Goal: Task Accomplishment & Management: Manage account settings

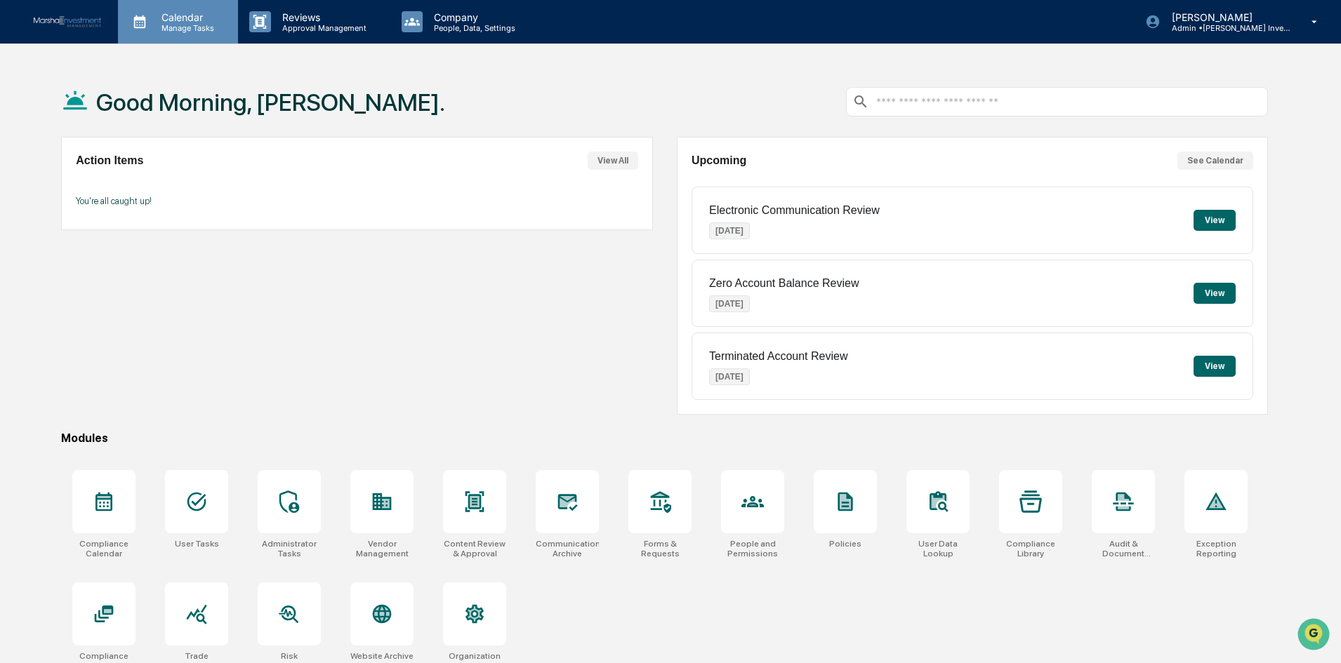
click at [190, 27] on p "Manage Tasks" at bounding box center [185, 28] width 71 height 10
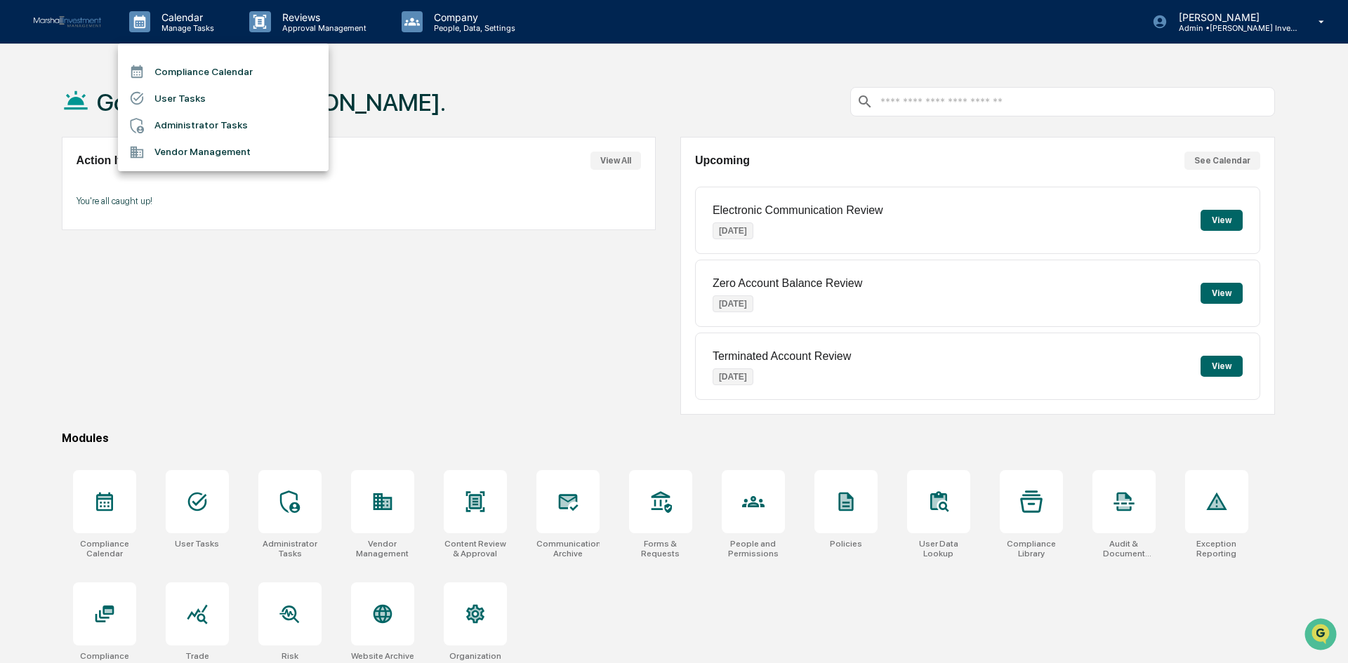
click at [191, 65] on li "Compliance Calendar" at bounding box center [223, 71] width 211 height 27
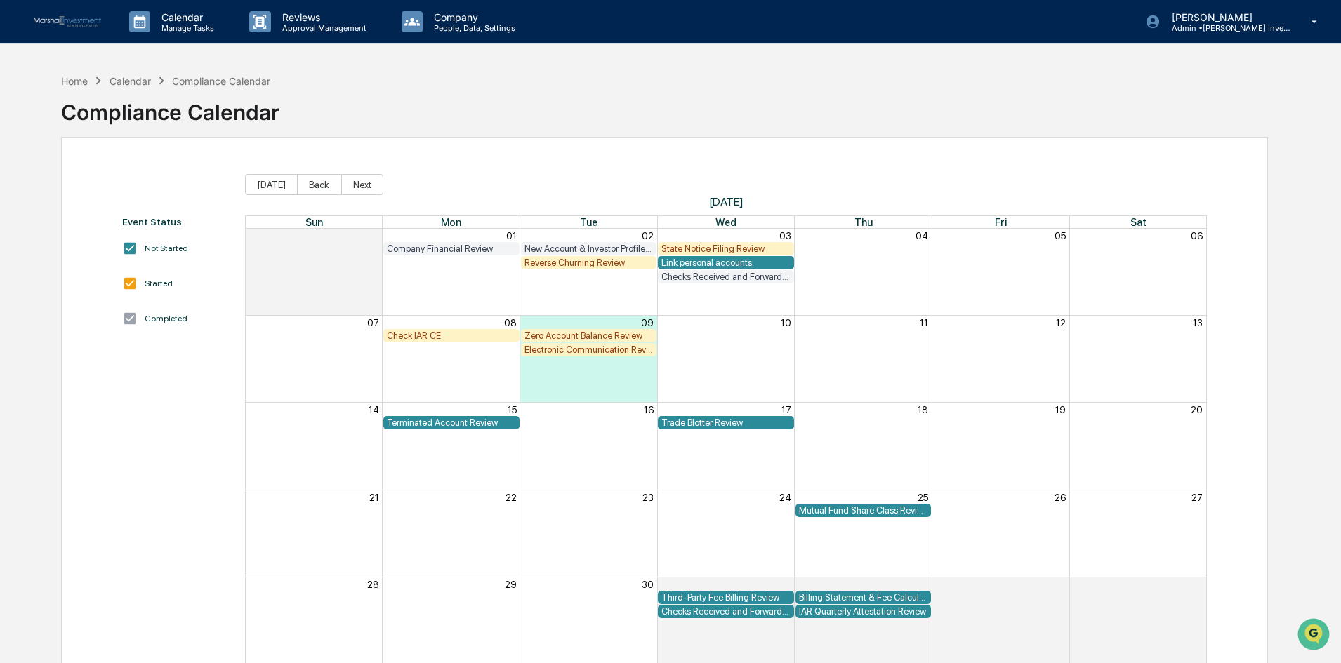
click at [589, 352] on div "Electronic Communication Review" at bounding box center [588, 350] width 129 height 11
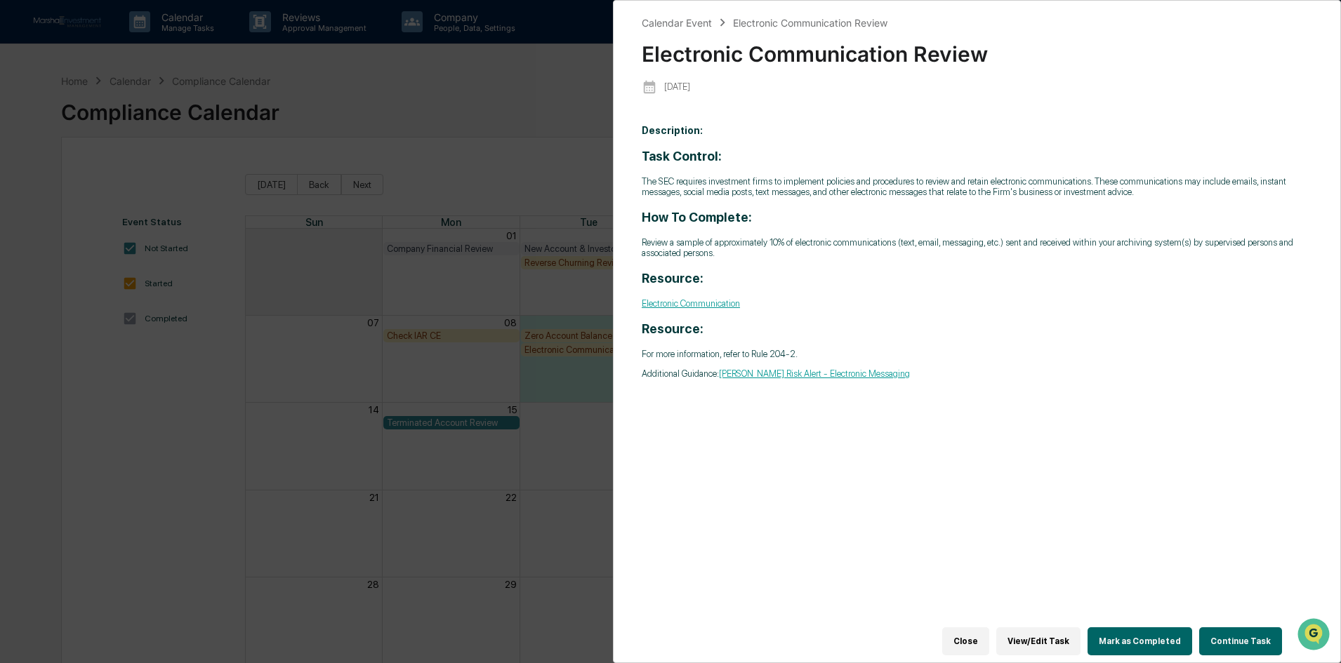
click at [1135, 633] on button "Mark as Completed" at bounding box center [1140, 642] width 105 height 28
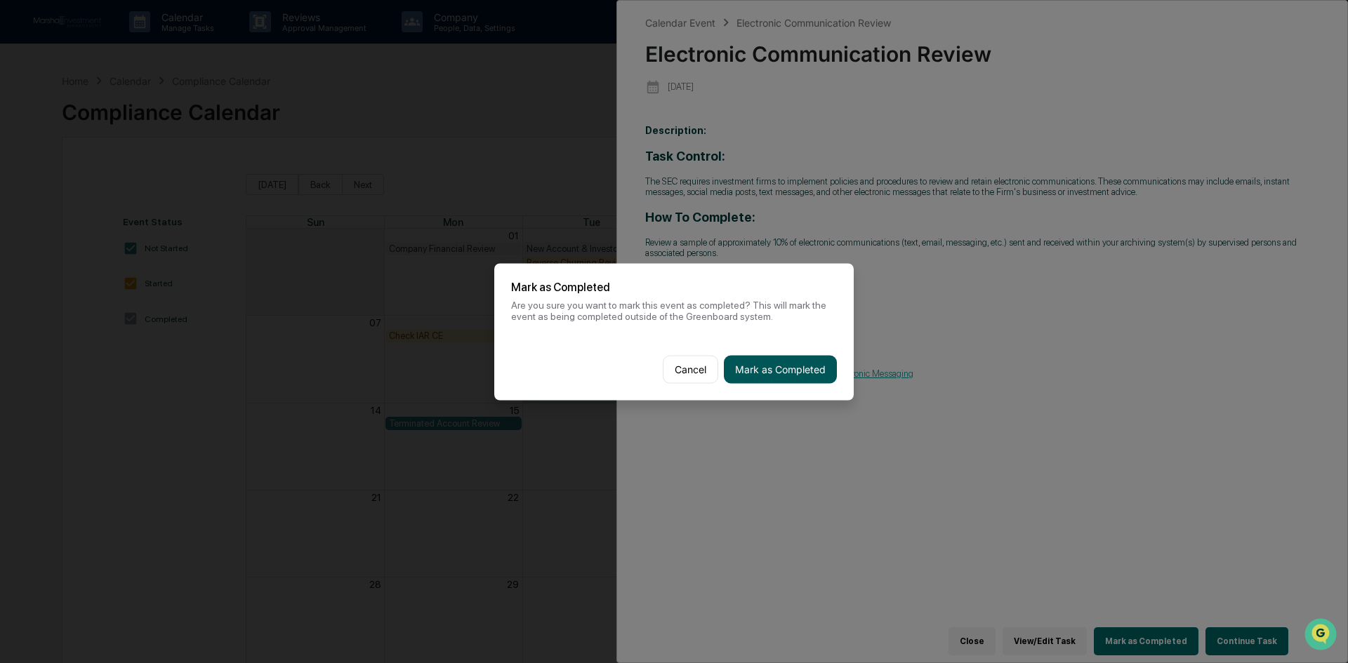
click at [807, 371] on button "Mark as Completed" at bounding box center [780, 369] width 113 height 28
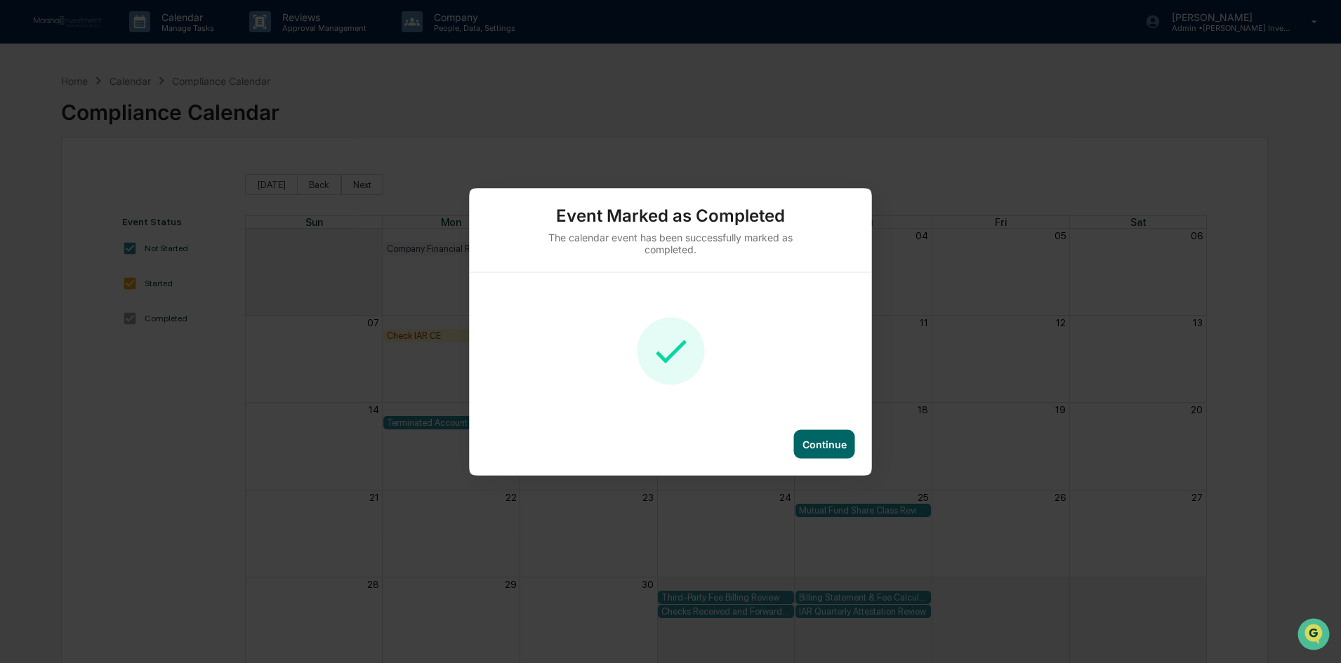
click at [822, 438] on div "Continue" at bounding box center [825, 444] width 44 height 12
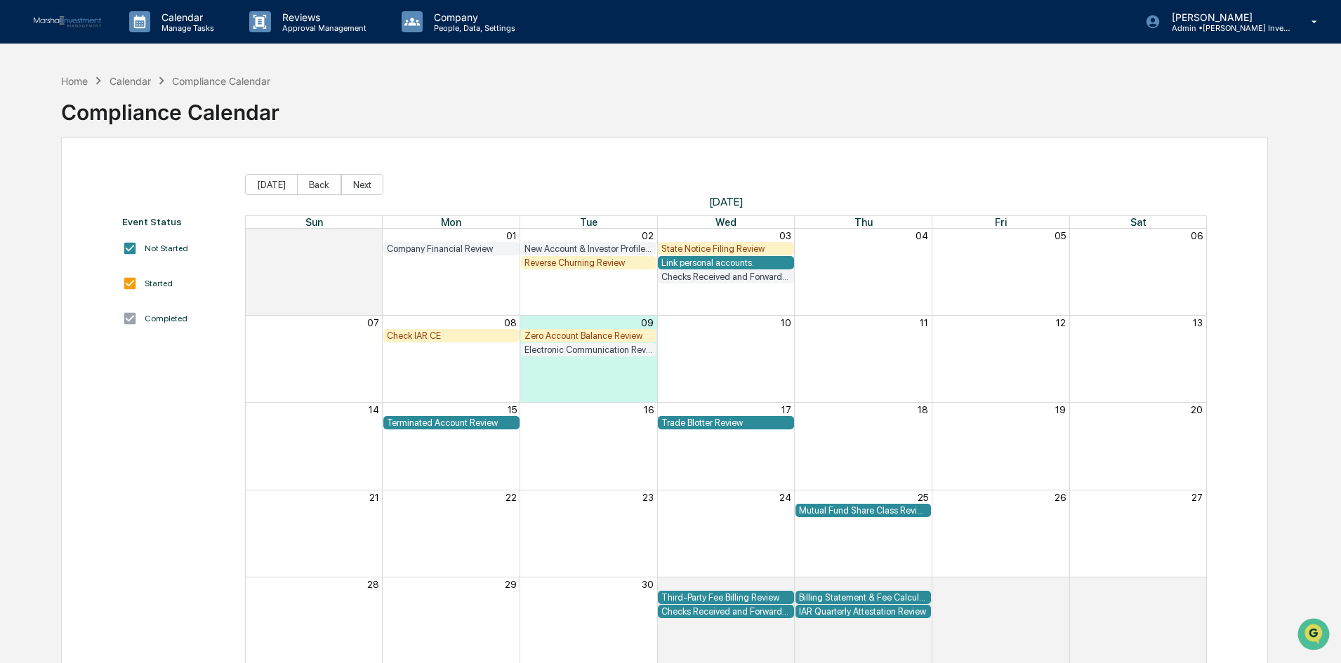
click at [448, 336] on div "Check IAR CE" at bounding box center [451, 336] width 129 height 11
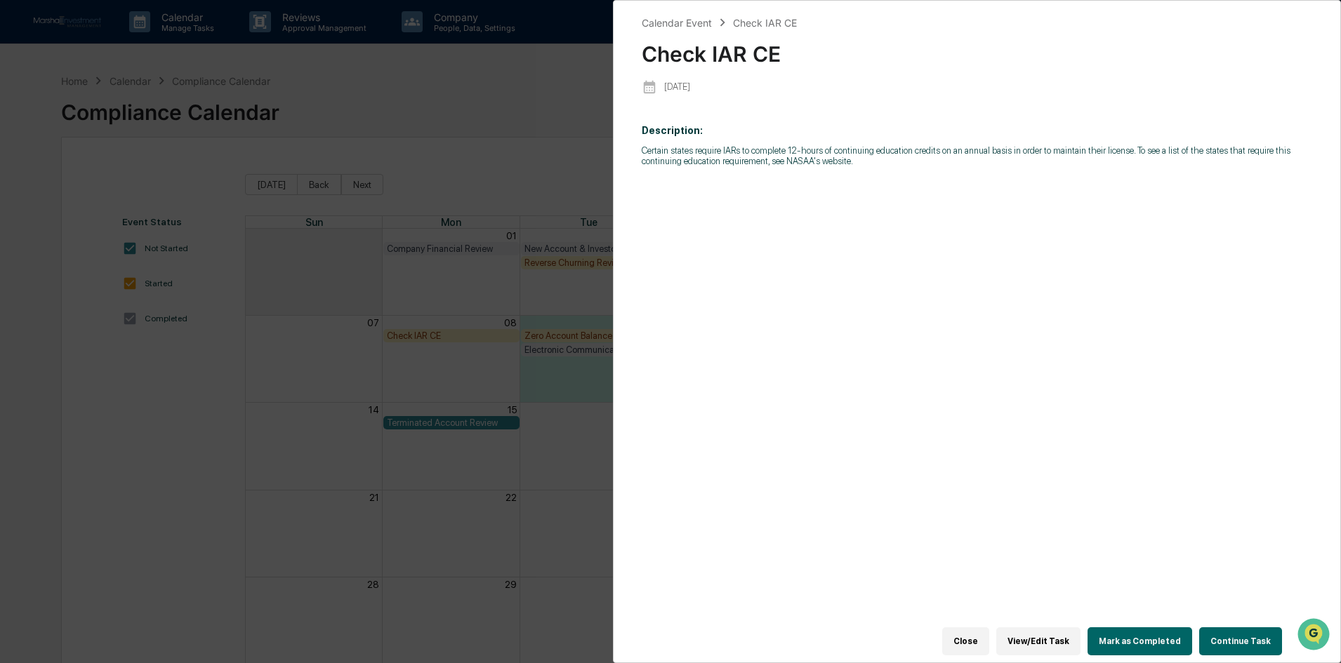
click at [979, 631] on button "Close" at bounding box center [965, 642] width 47 height 28
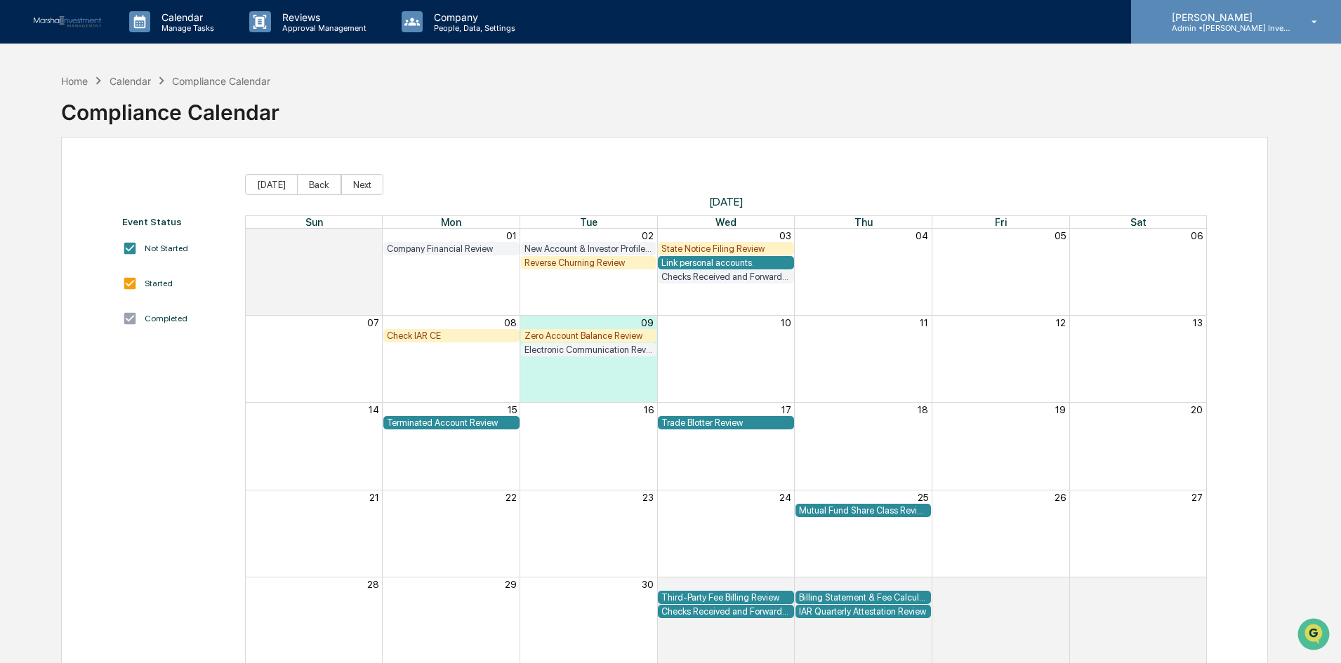
click at [1314, 20] on icon at bounding box center [1314, 21] width 25 height 13
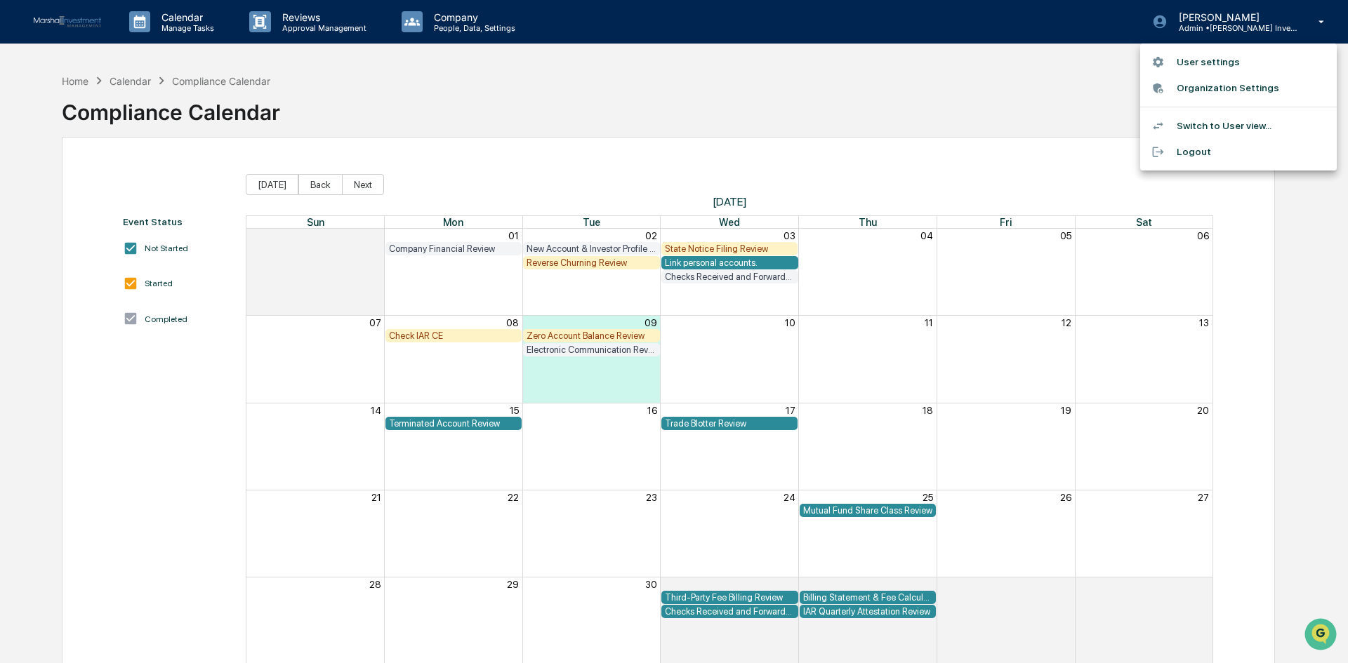
click at [1199, 155] on li "Logout" at bounding box center [1238, 152] width 197 height 26
